Goal: Task Accomplishment & Management: Use online tool/utility

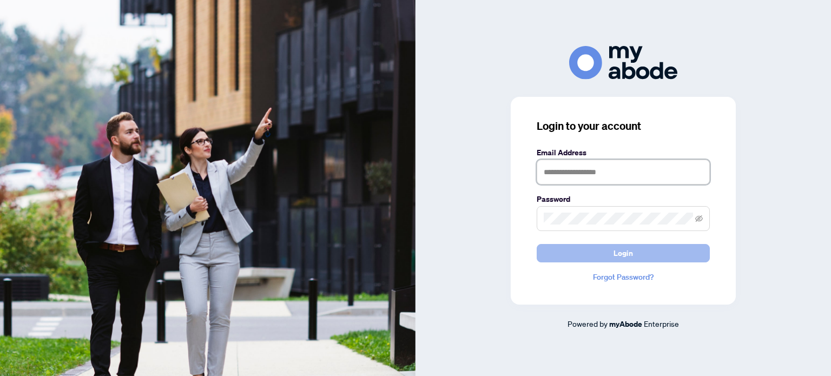
type input "**********"
click at [633, 248] on button "Login" at bounding box center [623, 253] width 173 height 18
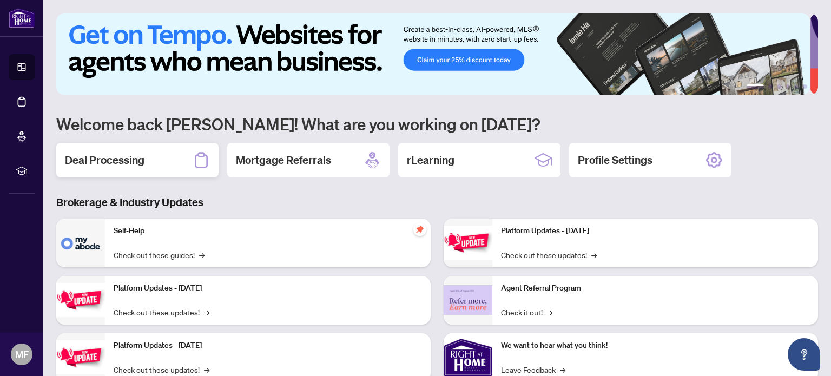
click at [113, 154] on h2 "Deal Processing" at bounding box center [105, 160] width 80 height 15
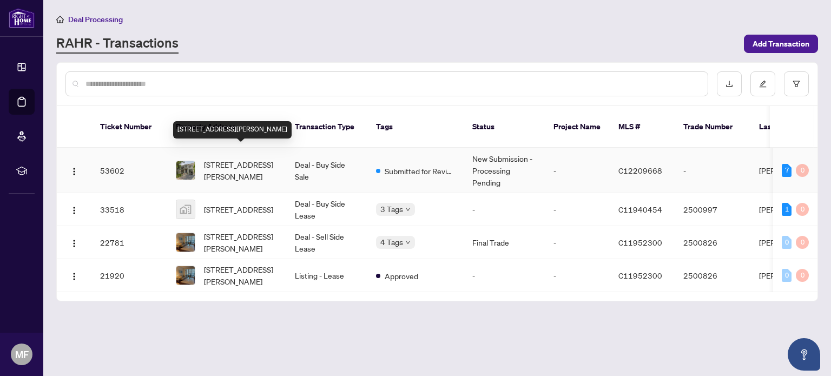
click at [245, 159] on span "[STREET_ADDRESS][PERSON_NAME]" at bounding box center [241, 171] width 74 height 24
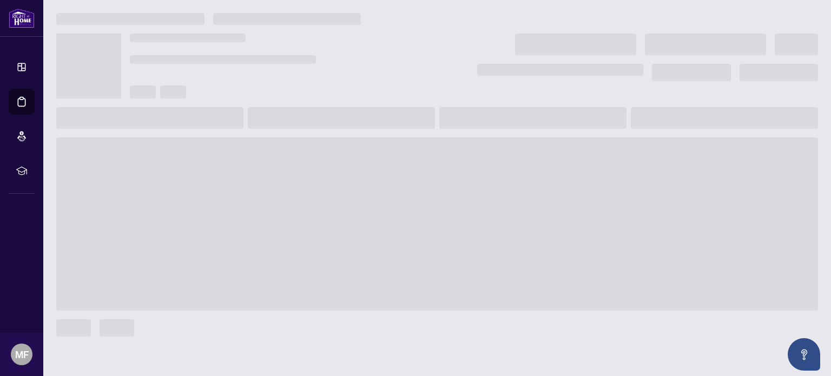
click at [245, 150] on span at bounding box center [437, 223] width 762 height 173
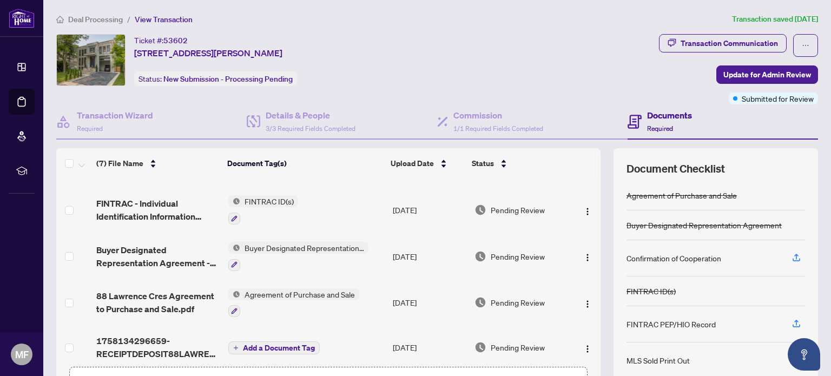
scroll to position [114, 0]
click at [281, 287] on span "Agreement of Purchase and Sale" at bounding box center [299, 293] width 119 height 12
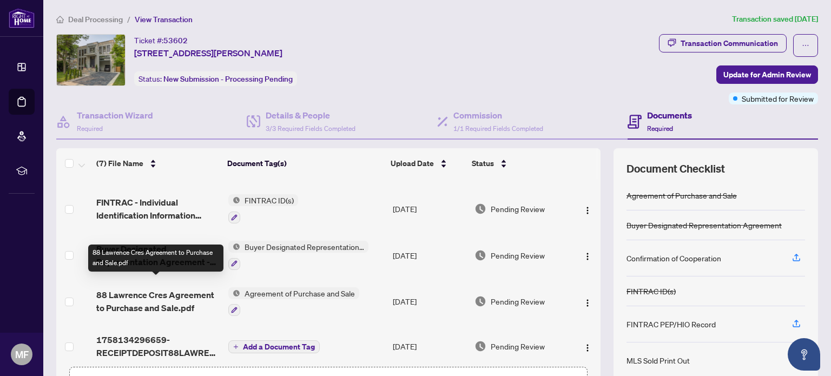
click at [139, 288] on span "88 Lawrence Cres Agreement to Purchase and Sale.pdf" at bounding box center [157, 301] width 123 height 26
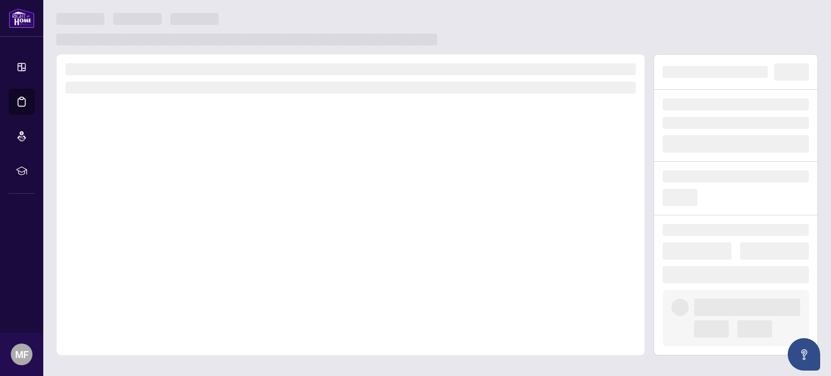
click at [139, 283] on div at bounding box center [350, 204] width 589 height 301
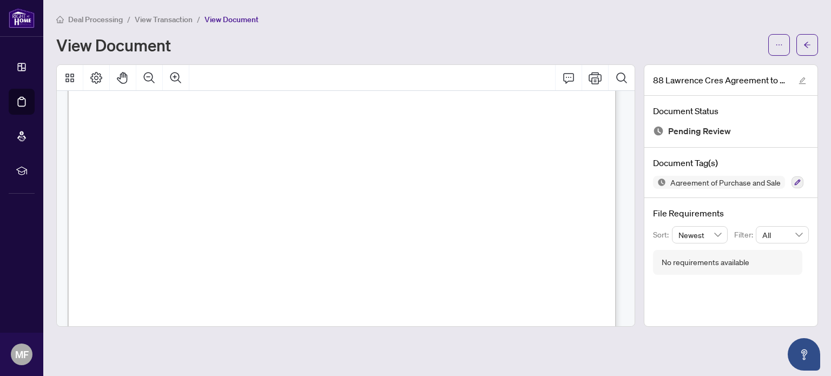
scroll to position [10221, 0]
click at [100, 20] on span "Deal Processing" at bounding box center [95, 20] width 55 height 10
